Goal: Transaction & Acquisition: Purchase product/service

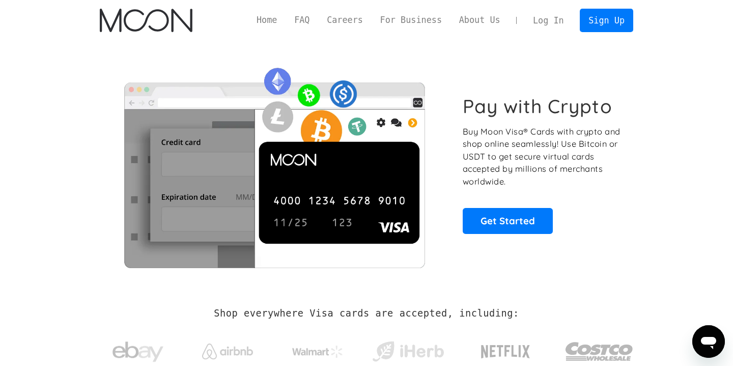
click at [549, 17] on link "Log In" at bounding box center [548, 20] width 48 height 22
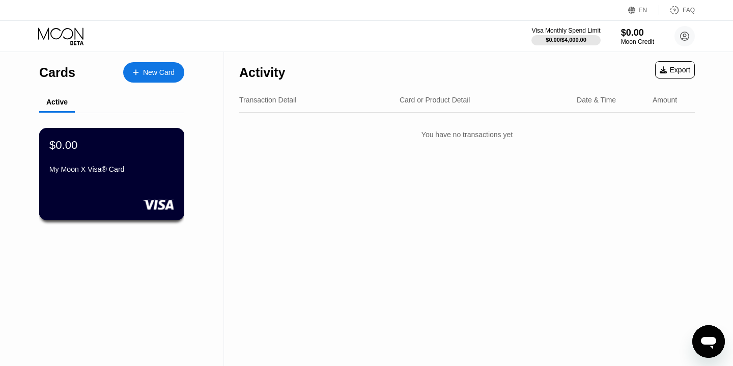
click at [152, 172] on div "My Moon X Visa® Card" at bounding box center [111, 169] width 125 height 8
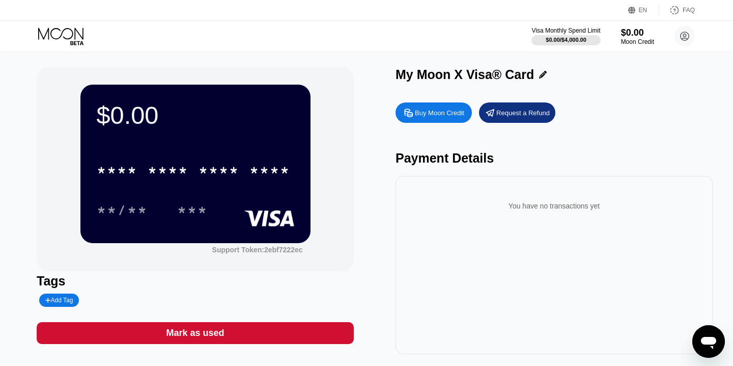
click at [441, 114] on div "Buy Moon Credit" at bounding box center [439, 112] width 49 height 9
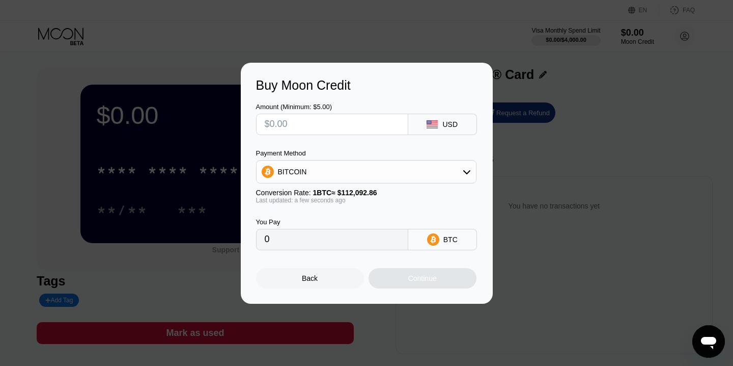
click at [318, 283] on div "Back" at bounding box center [310, 278] width 108 height 20
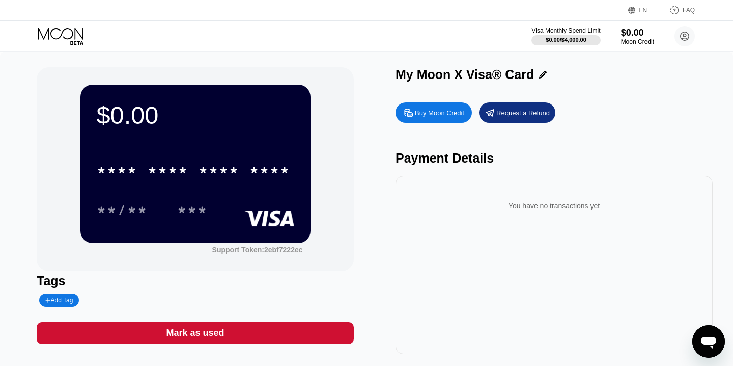
click at [203, 153] on div "* * * * * * * * * * * * ****" at bounding box center [196, 167] width 198 height 35
click at [186, 198] on div "***" at bounding box center [193, 209] width 46 height 25
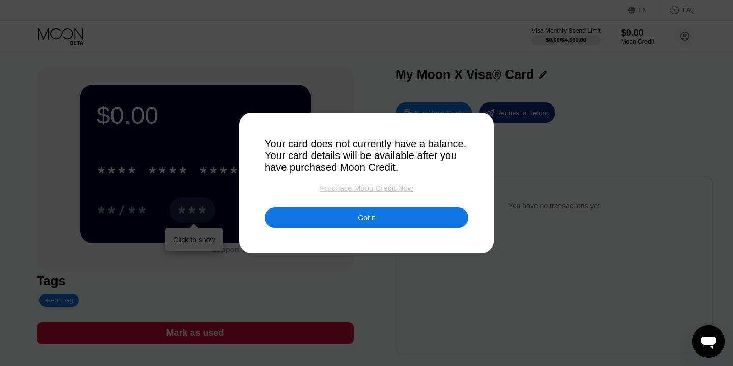
click at [382, 187] on div "Purchase Moon Credit Now" at bounding box center [366, 187] width 93 height 9
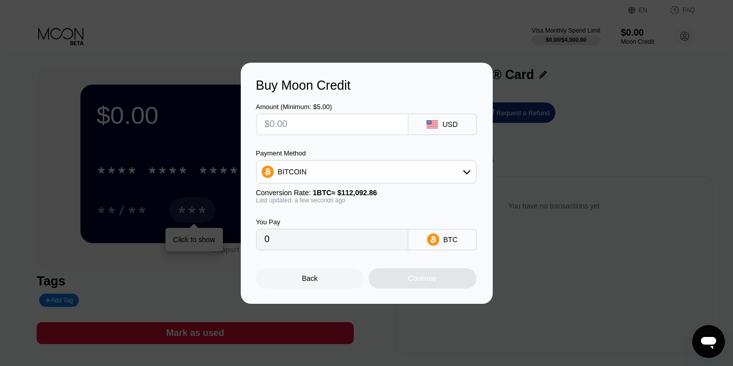
click at [323, 129] on input "text" at bounding box center [332, 124] width 135 height 20
type input "$5"
type input "0.00004461"
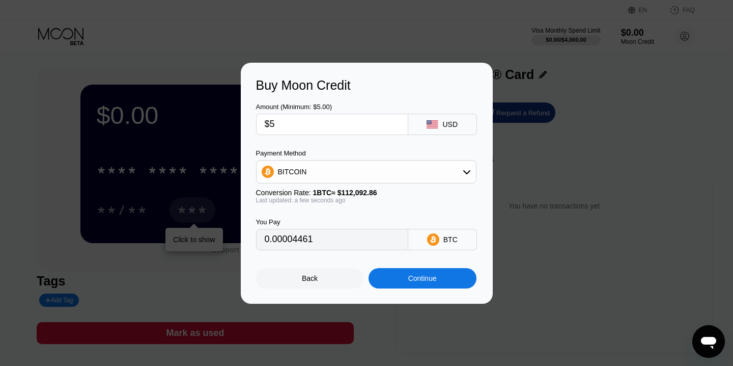
type input "$5"
click at [455, 172] on div "BITCOIN" at bounding box center [366, 171] width 219 height 20
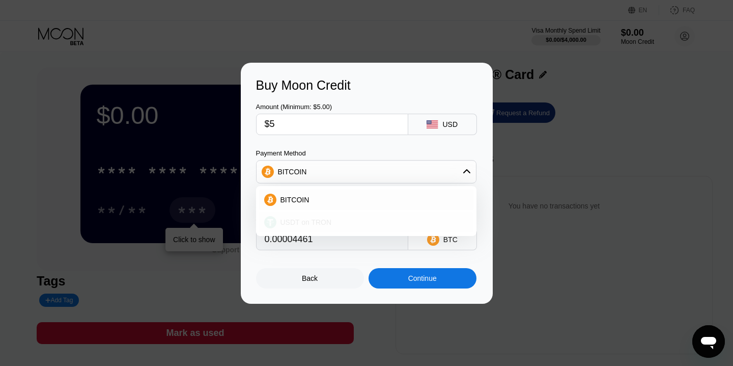
click at [315, 221] on span "USDT on TRON" at bounding box center [305, 222] width 51 height 8
type input "5.05"
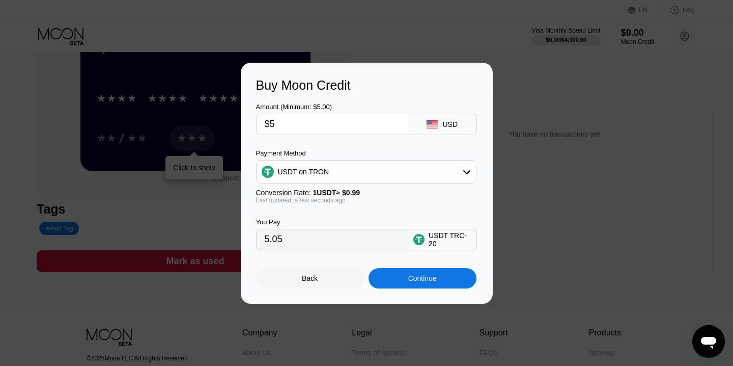
scroll to position [76, 0]
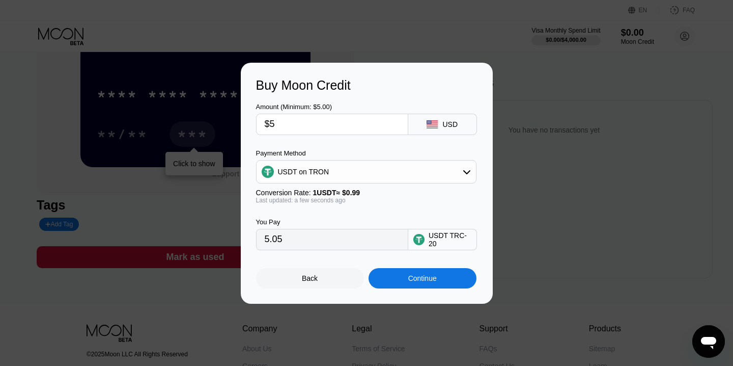
click at [418, 278] on div "Continue" at bounding box center [422, 278] width 29 height 8
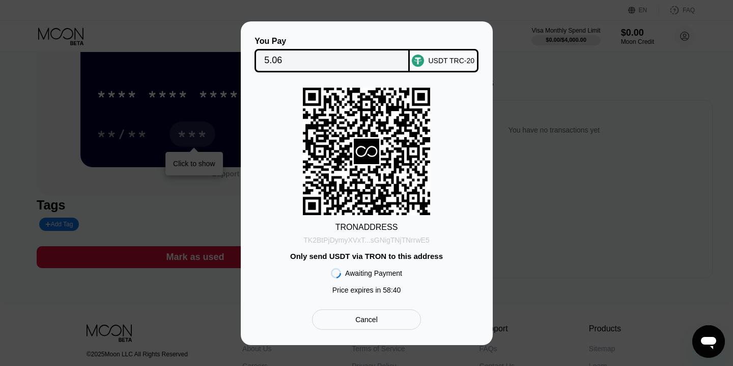
click at [396, 241] on div "TK2BtPjDymyXVxT...sGNigTNjTNrrwE5" at bounding box center [366, 240] width 126 height 8
click at [573, 252] on div "You Pay 5.06 USDT TRC-20 TRON ADDRESS TK2BtPjDymyXVxT...sGNigTNjTNrrwE5 Only se…" at bounding box center [366, 182] width 733 height 323
click at [299, 62] on input "5.06" at bounding box center [332, 60] width 136 height 20
click at [525, 213] on div "You Pay 5.06 USDT TRC-20 TRON ADDRESS TK2BtPjDymyXVxT...sGNigTNjTNrrwE5 Only se…" at bounding box center [366, 182] width 733 height 323
click at [500, 259] on div "You Pay 5.06 USDT TRC-20 TRON ADDRESS TK2BtPjDymyXVxT...sGNigTNjTNrrwE5 Only se…" at bounding box center [366, 182] width 733 height 323
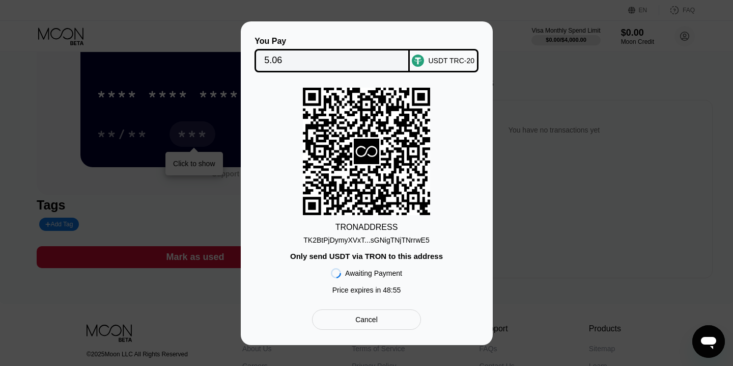
click at [450, 60] on div "USDT TRC-20" at bounding box center [451, 61] width 46 height 8
click at [309, 66] on input "5.06" at bounding box center [332, 60] width 136 height 20
click at [311, 63] on input "5.06" at bounding box center [332, 60] width 136 height 20
click at [379, 243] on div "TK2BtPjDymyXVxT...sGNigTNjTNrrwE5" at bounding box center [366, 240] width 126 height 8
click at [371, 153] on icon at bounding box center [366, 150] width 25 height 25
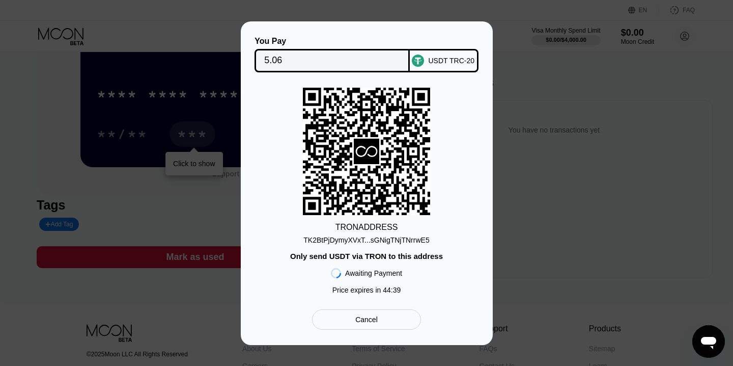
click at [378, 264] on div "Awaiting Payment Price expires in 44 : 39" at bounding box center [366, 279] width 71 height 39
click at [378, 264] on div "Awaiting Payment Price expires in 44 : 38" at bounding box center [366, 279] width 71 height 39
click at [378, 256] on div "Only send USDT via TRON to this address" at bounding box center [366, 255] width 153 height 9
click at [377, 272] on div "Awaiting Payment" at bounding box center [373, 273] width 57 height 8
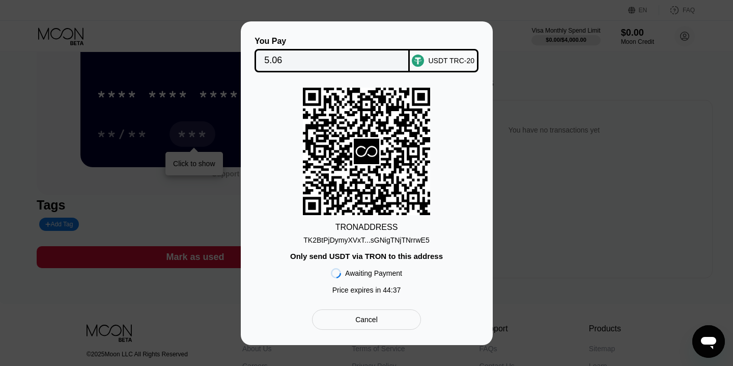
click at [377, 272] on div "Awaiting Payment" at bounding box center [373, 273] width 57 height 8
drag, startPoint x: 392, startPoint y: 240, endPoint x: 460, endPoint y: 231, distance: 68.4
click at [460, 231] on div "TRON ADDRESS TK2BtPjDymyXVxT...sGNigTNjTNrrwE5 Only send USDT via TRON to this …" at bounding box center [366, 193] width 221 height 211
click at [364, 154] on icon at bounding box center [367, 151] width 22 height 11
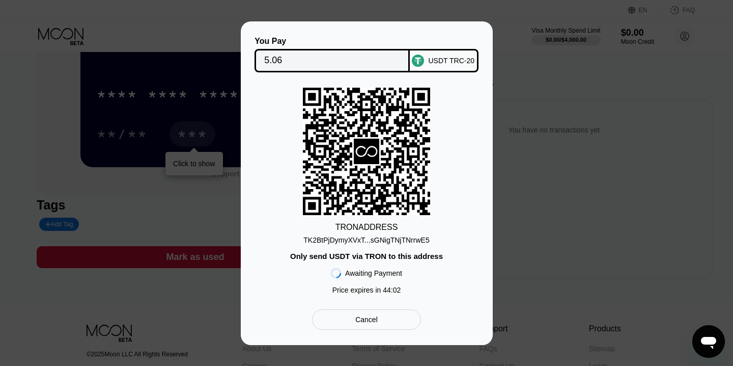
click at [364, 154] on icon at bounding box center [367, 151] width 22 height 11
click at [374, 320] on div "Cancel" at bounding box center [366, 319] width 22 height 9
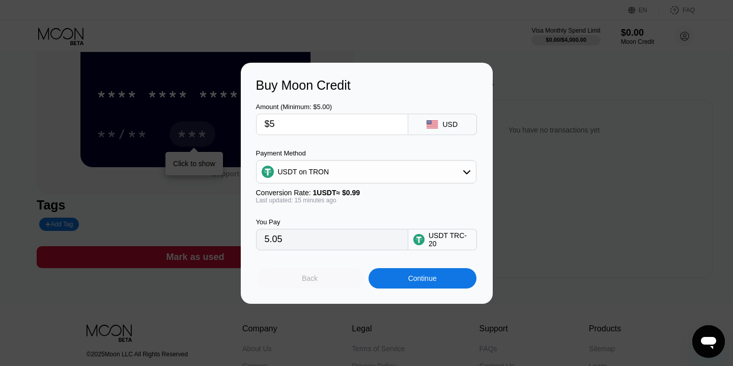
click at [326, 279] on div "Back" at bounding box center [310, 278] width 108 height 20
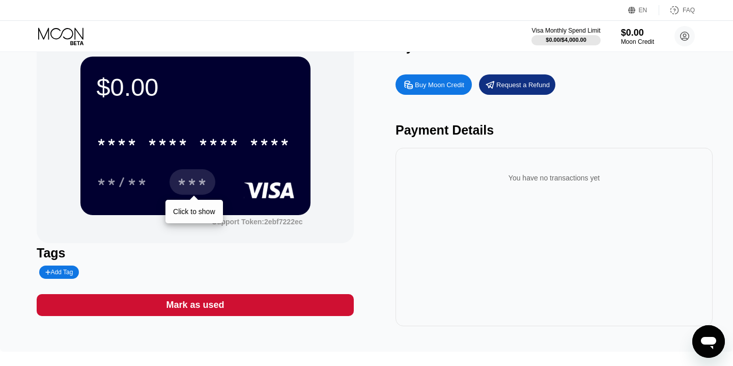
scroll to position [0, 0]
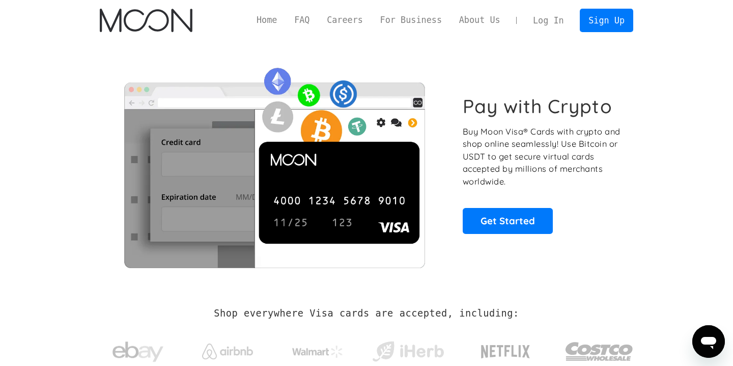
click at [536, 18] on link "Log In" at bounding box center [548, 20] width 48 height 22
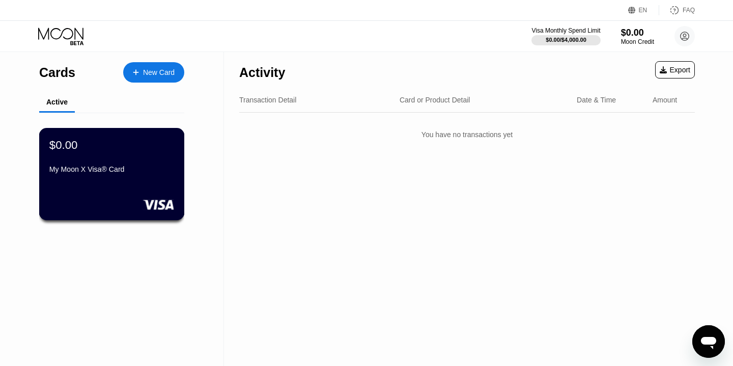
click at [131, 174] on div "My Moon X Visa® Card" at bounding box center [111, 171] width 125 height 12
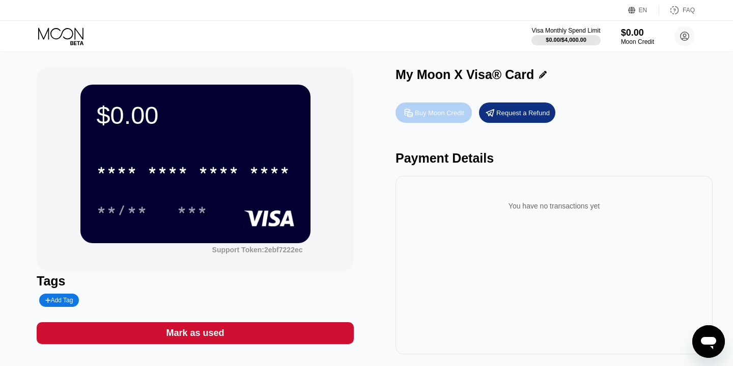
click at [439, 114] on div "Buy Moon Credit" at bounding box center [439, 112] width 49 height 9
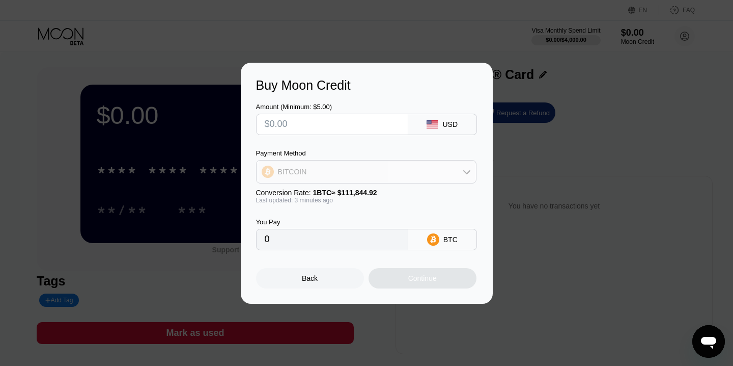
click at [465, 164] on div "BITCOIN" at bounding box center [366, 171] width 219 height 20
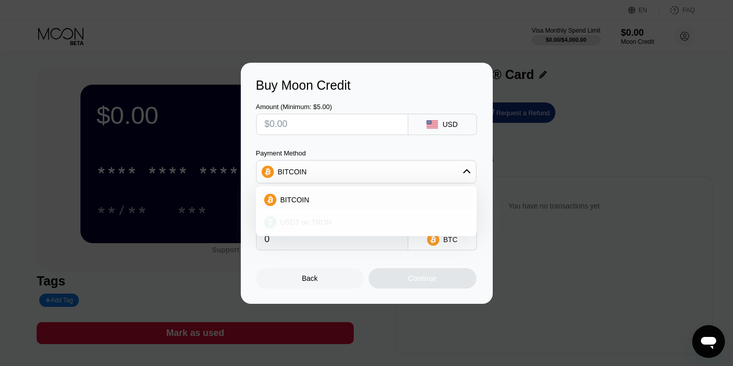
click at [350, 218] on div "USDT on TRON" at bounding box center [372, 222] width 192 height 8
type input "0.00"
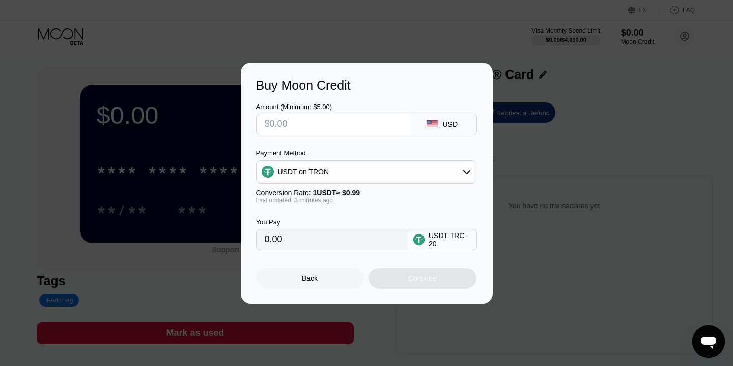
click at [324, 119] on input "text" at bounding box center [332, 124] width 135 height 20
type input "$5"
type input "5.05"
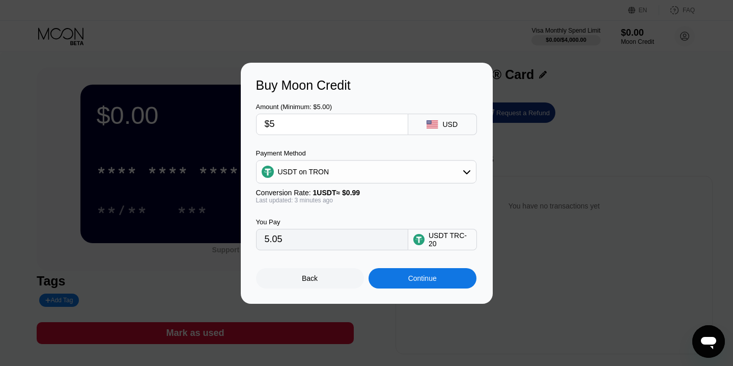
type input "$5"
click at [320, 244] on input "5.05" at bounding box center [332, 239] width 135 height 20
click at [346, 240] on input "5.05" at bounding box center [332, 239] width 135 height 20
click at [300, 133] on input "$5" at bounding box center [332, 124] width 135 height 20
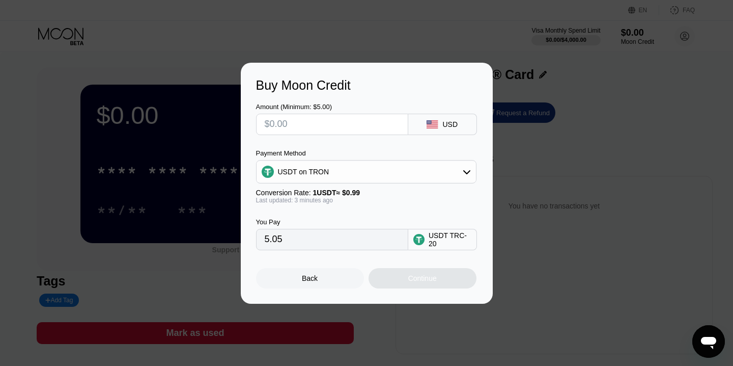
type input "0.00"
type input "$4"
type input "4.04"
type input "$4"
click at [323, 237] on input "4.04" at bounding box center [332, 239] width 135 height 20
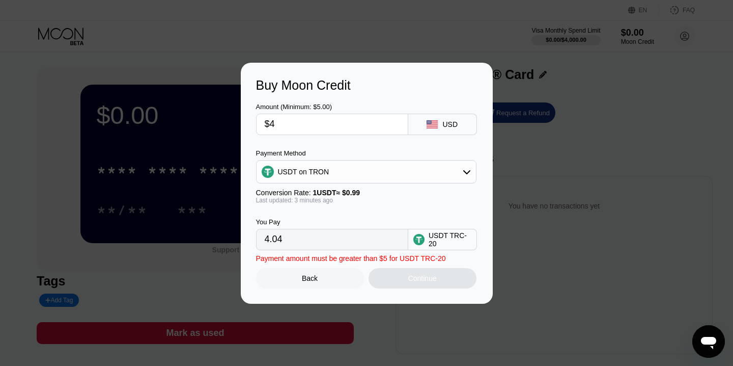
click at [296, 129] on input "$4" at bounding box center [332, 124] width 135 height 20
type input "0.00"
type input "$4"
type input "4.04"
type input "$5"
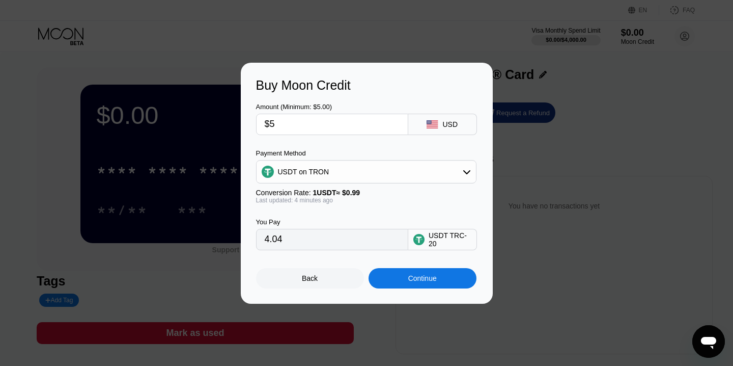
type input "5.05"
type input "$5"
click at [320, 249] on div "5.05" at bounding box center [332, 239] width 152 height 21
click at [323, 243] on input "5.05" at bounding box center [332, 239] width 135 height 20
click at [414, 283] on div "Continue" at bounding box center [423, 278] width 108 height 20
